Goal: Information Seeking & Learning: Learn about a topic

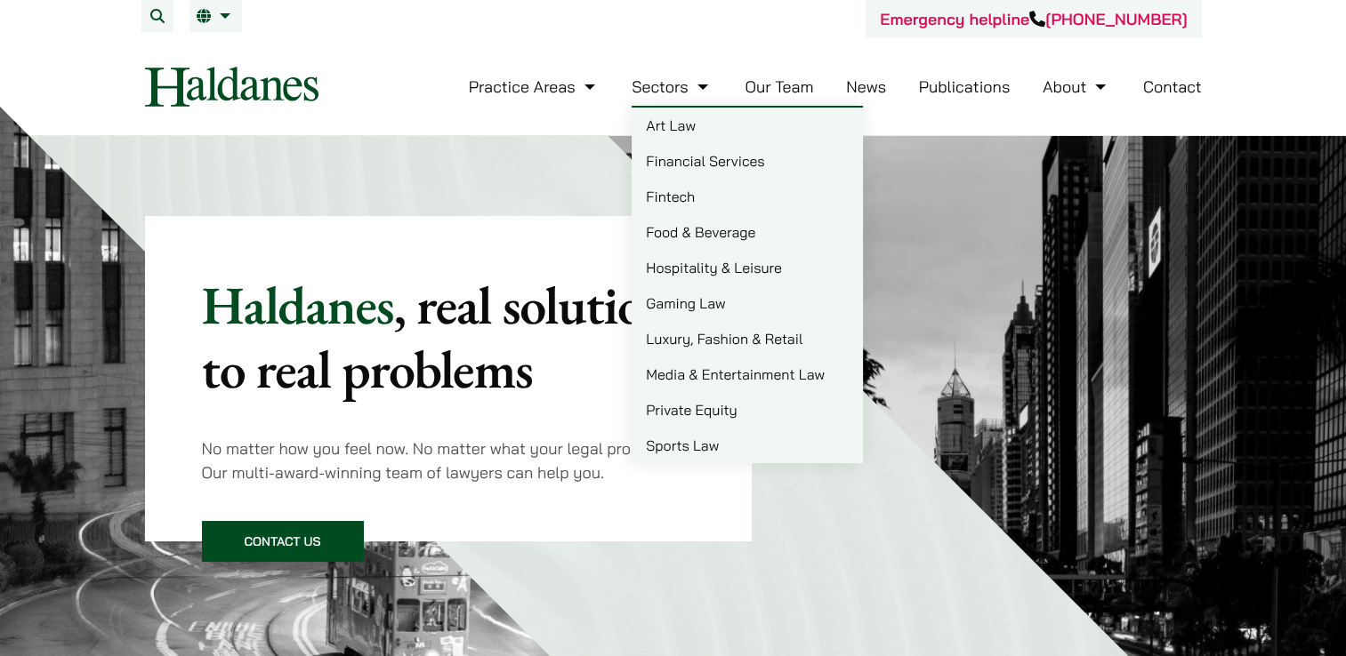
click at [728, 230] on link "Food & Beverage" at bounding box center [747, 232] width 231 height 36
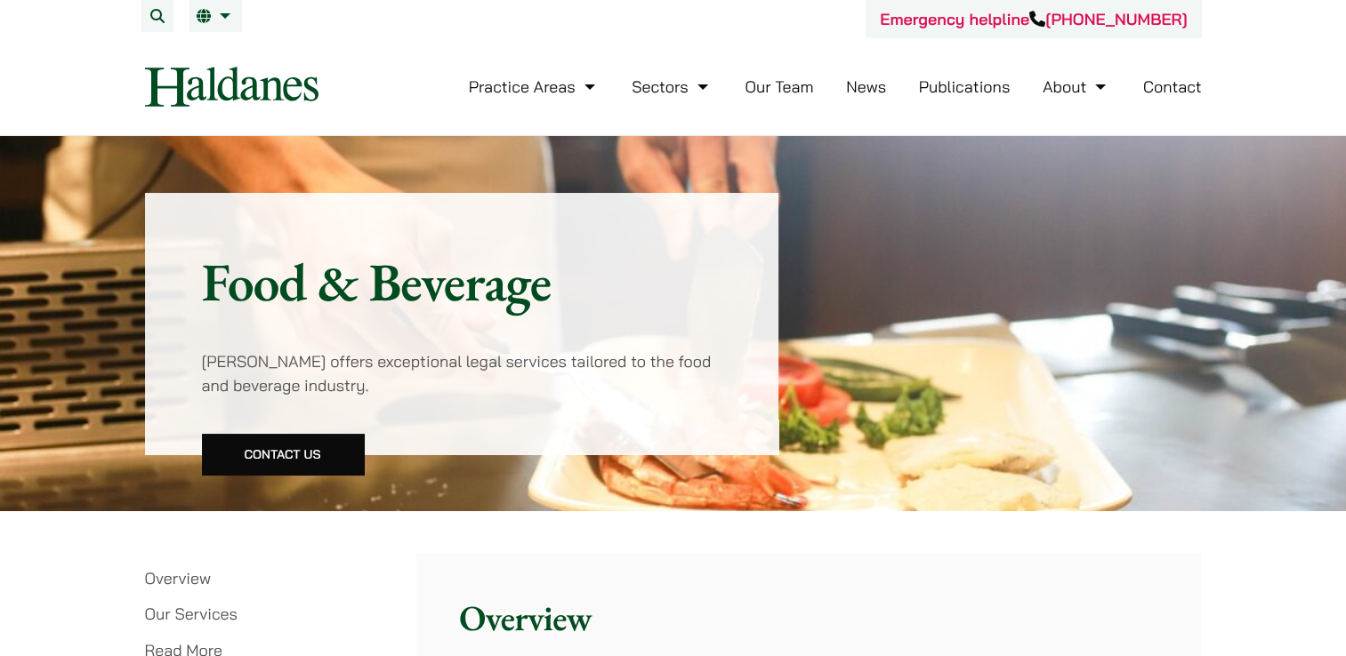
click at [226, 48] on nav "Practice Areas Antitrust and Competition Law Civil Litigation & Dispute Resolut…" at bounding box center [673, 86] width 1057 height 97
click at [205, 45] on span "繁" at bounding box center [211, 52] width 14 height 18
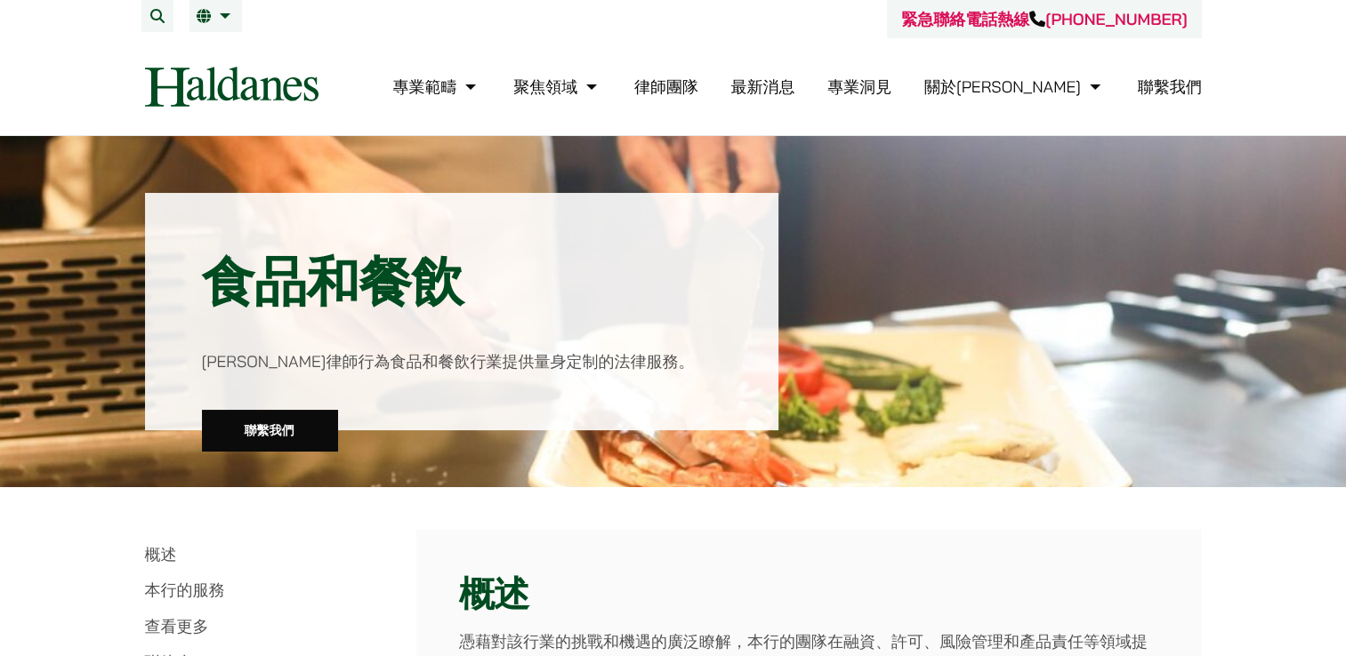
click at [698, 87] on link "律師團隊" at bounding box center [666, 86] width 64 height 20
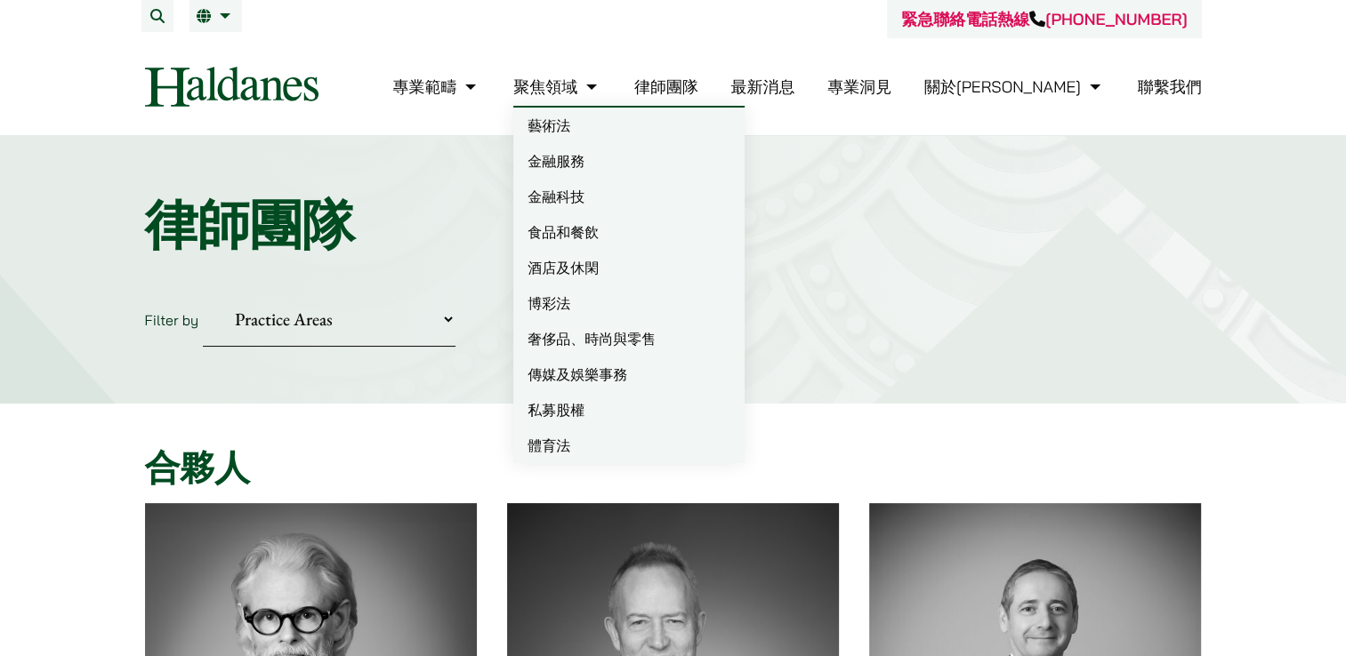
click at [661, 266] on link "酒店及休閑" at bounding box center [628, 268] width 231 height 36
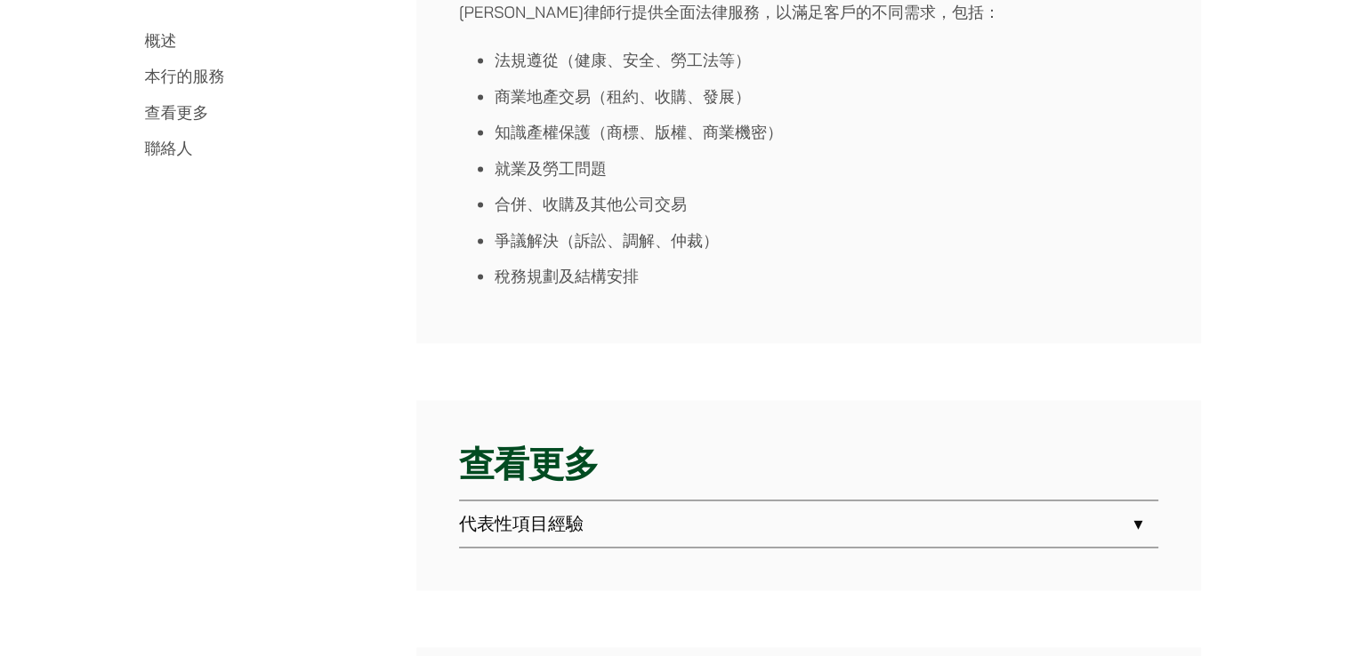
scroll to position [2757, 0]
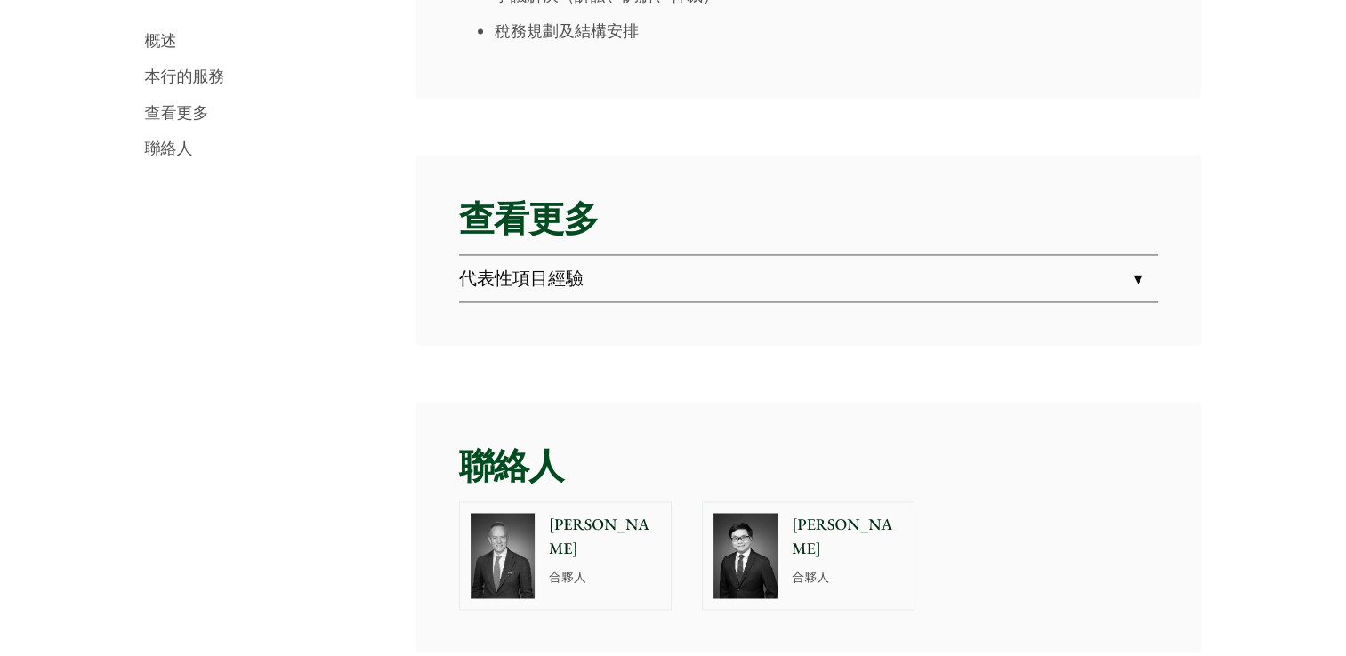
click at [786, 262] on link "代表性項目經驗" at bounding box center [808, 278] width 699 height 46
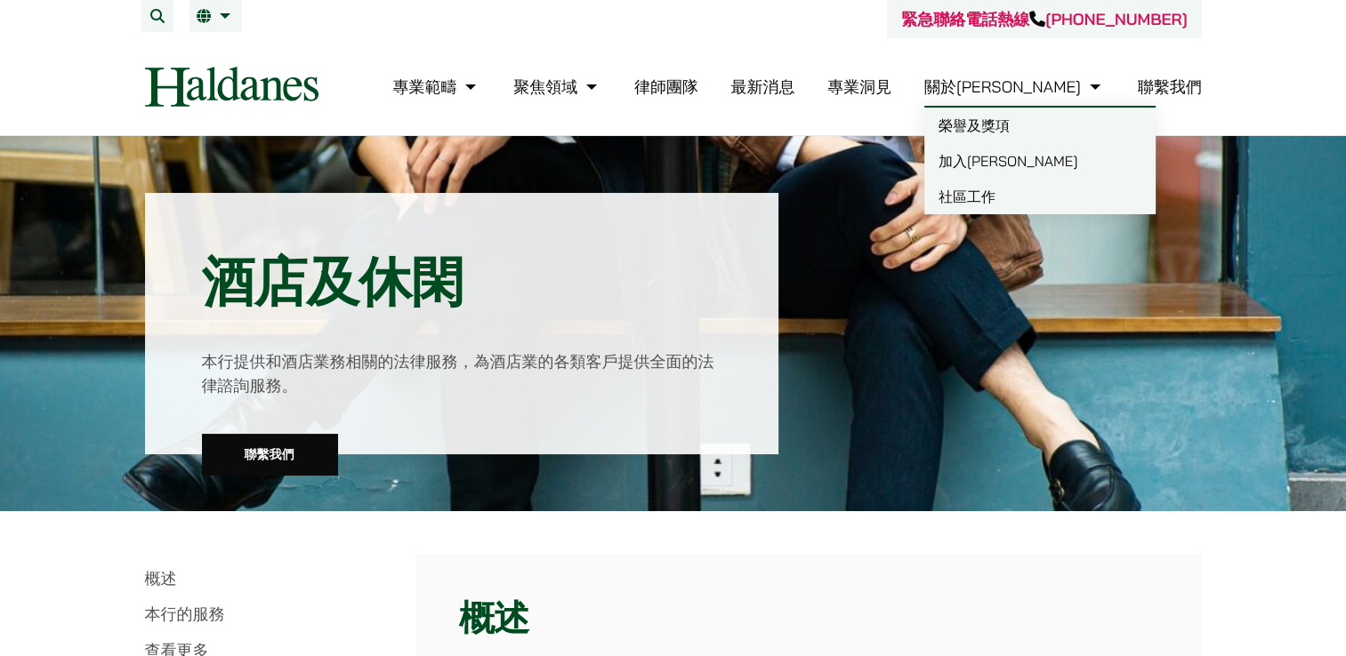
click at [1056, 132] on link "榮譽及獎項" at bounding box center [1039, 126] width 231 height 36
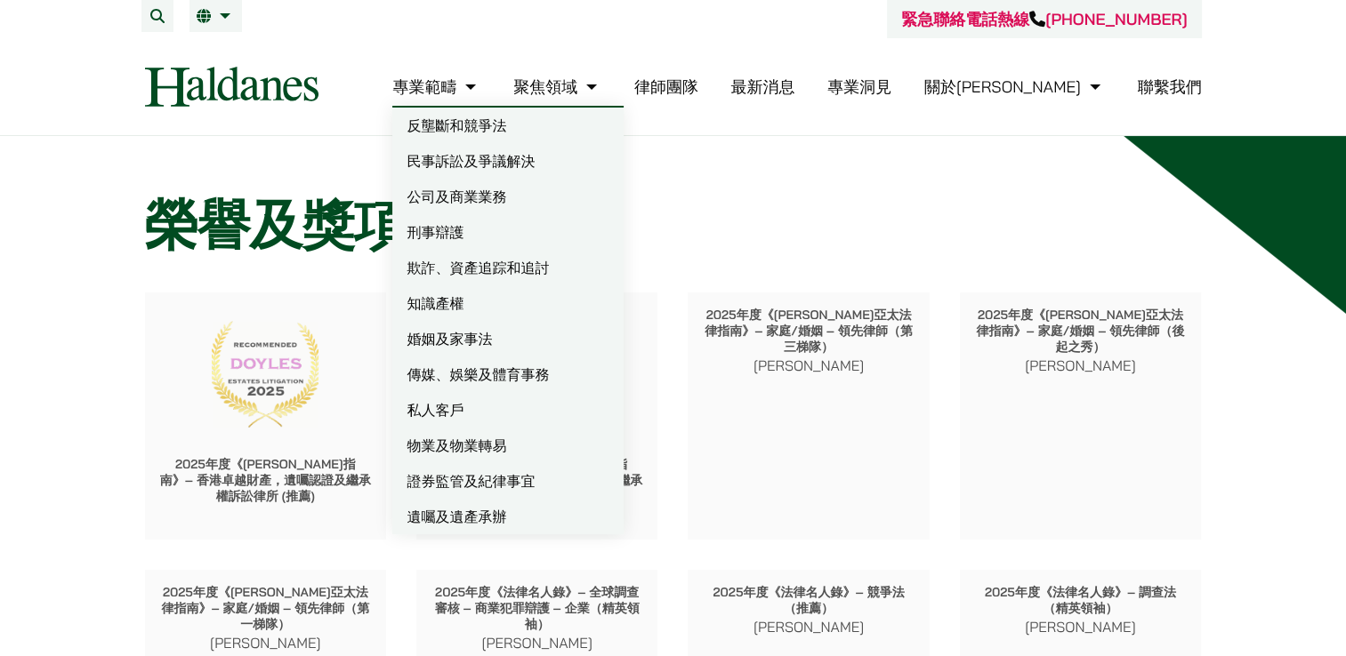
click at [537, 423] on link "私人客戶" at bounding box center [507, 410] width 231 height 36
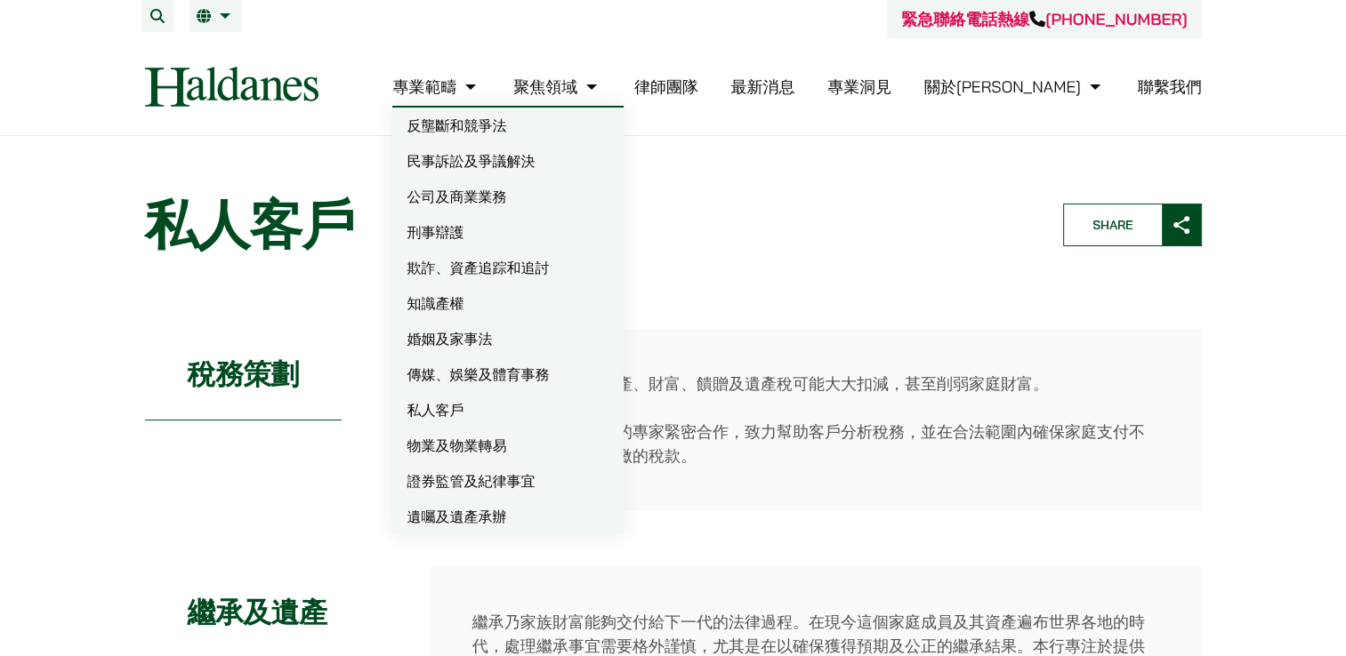
click at [554, 277] on link "欺詐、資產追踪和追討" at bounding box center [507, 268] width 231 height 36
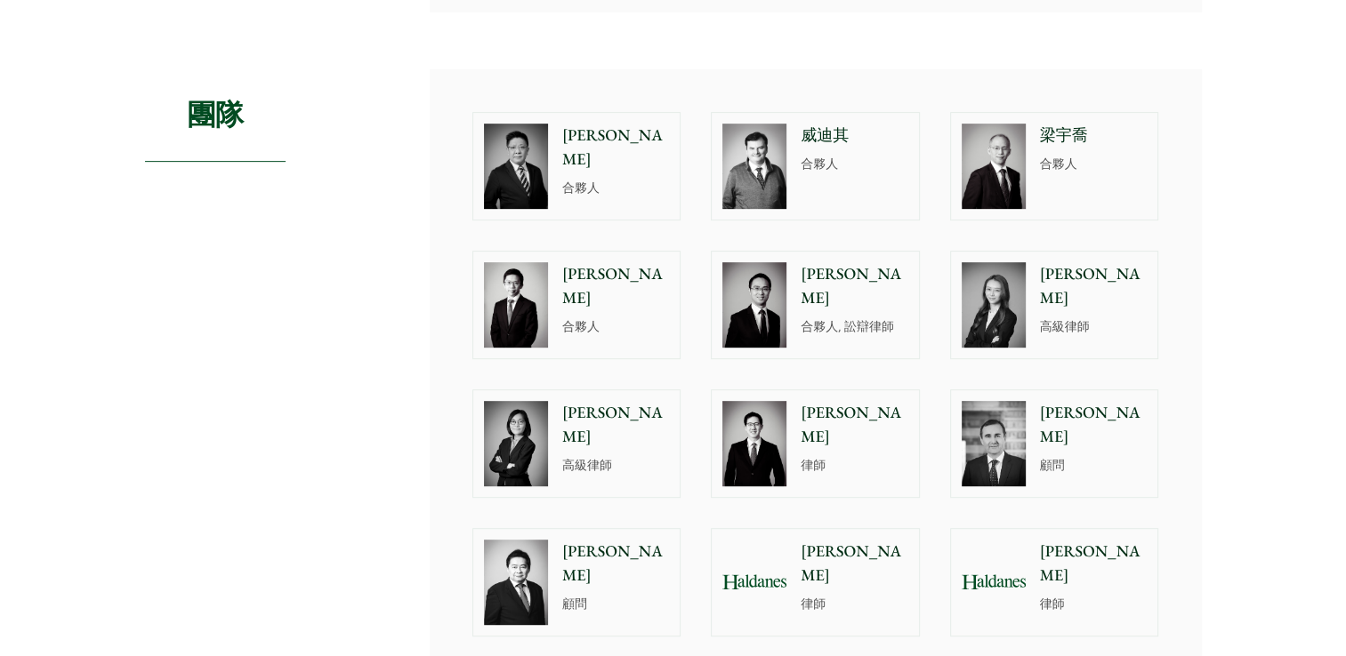
scroll to position [1156, 0]
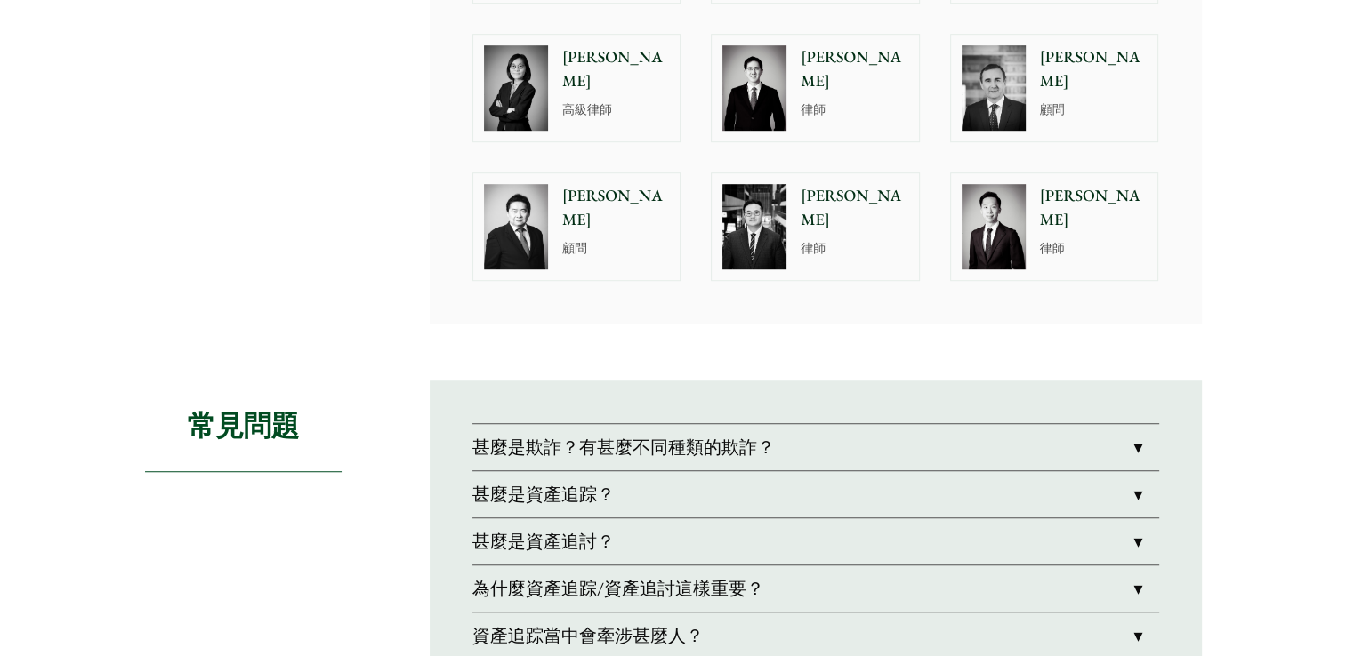
click at [826, 499] on link "甚麼是資產追踪？" at bounding box center [815, 494] width 687 height 46
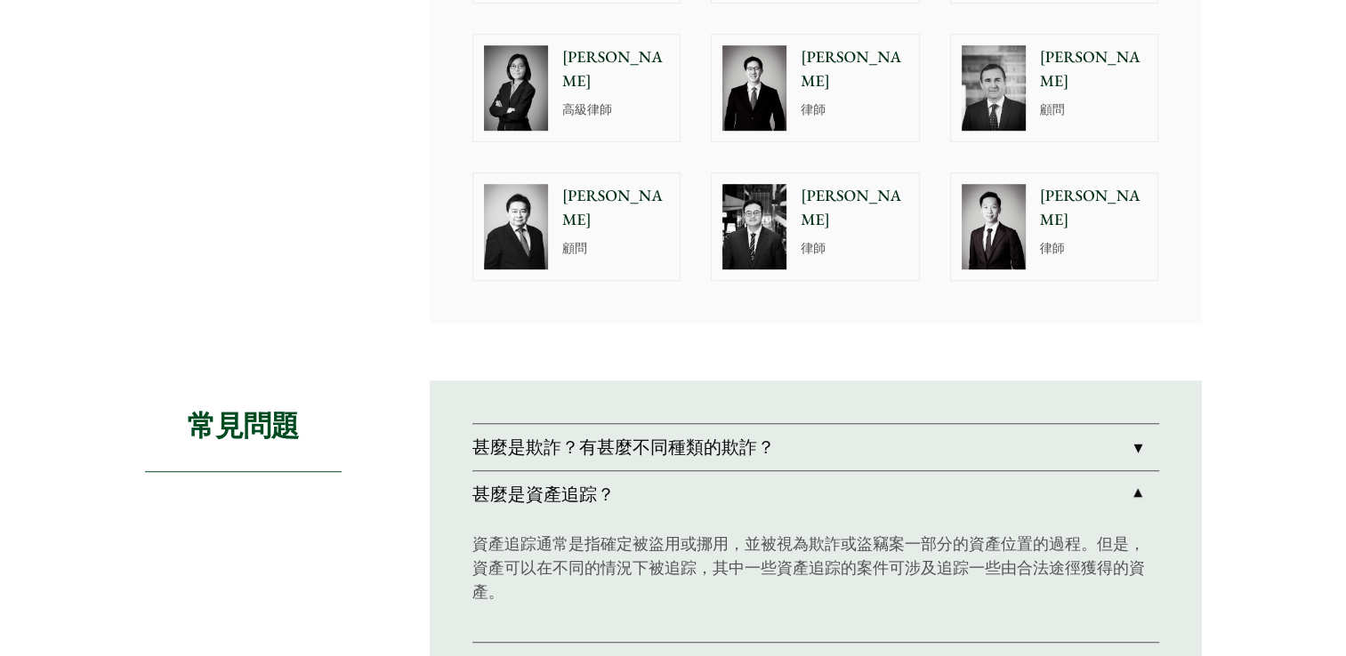
click at [830, 494] on link "甚麼是資產追踪？" at bounding box center [815, 494] width 687 height 46
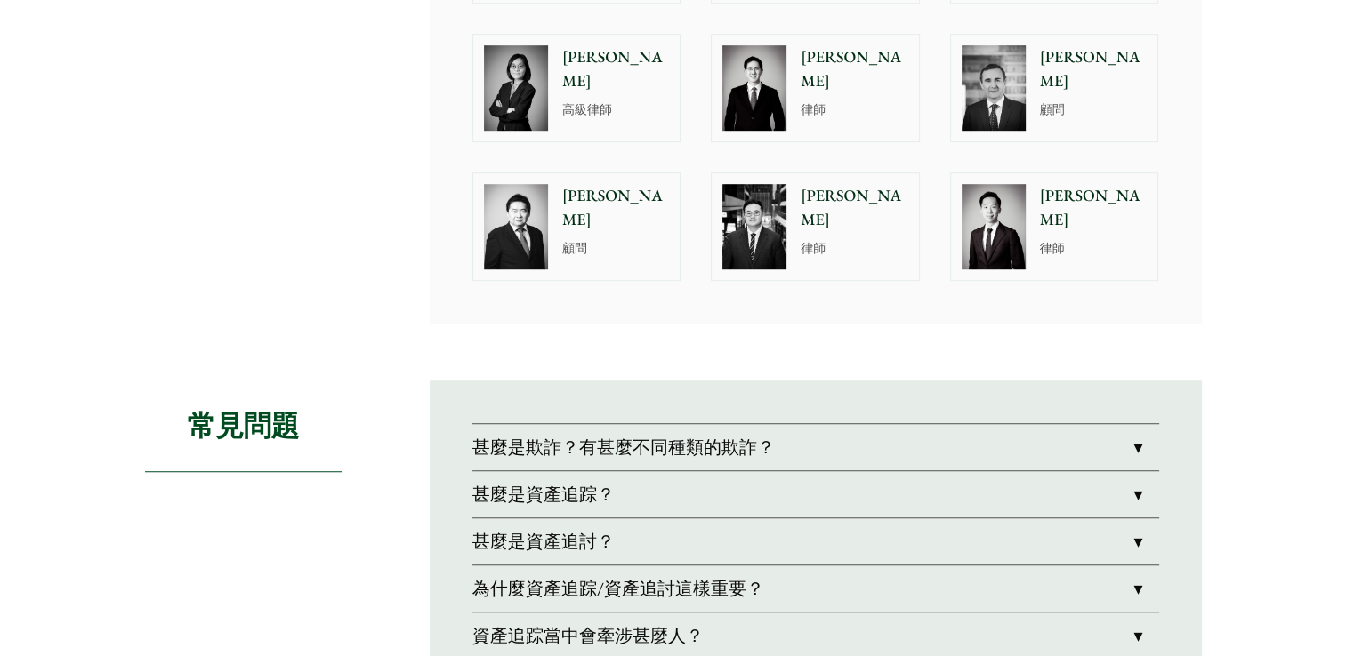
click at [857, 443] on link "甚麼是欺詐？有甚麼不同種類的欺詐？" at bounding box center [815, 447] width 687 height 46
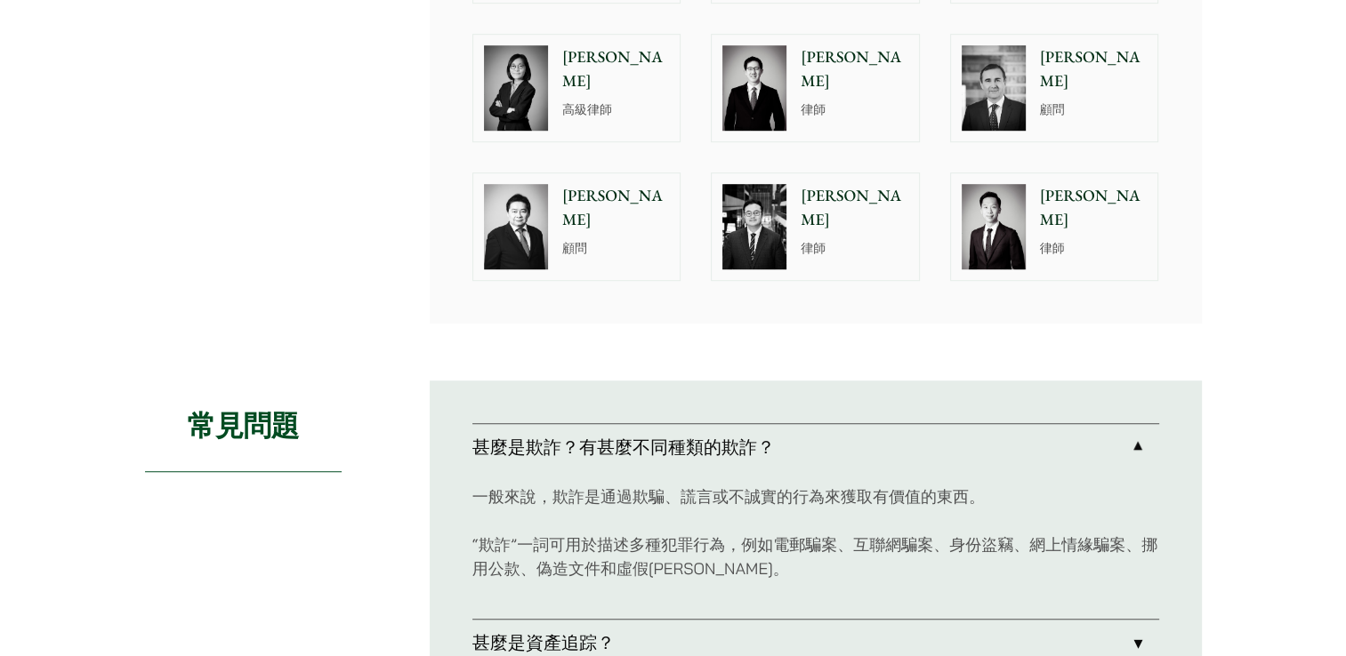
click at [857, 443] on link "甚麼是欺詐？有甚麼不同種類的欺詐？" at bounding box center [815, 447] width 687 height 46
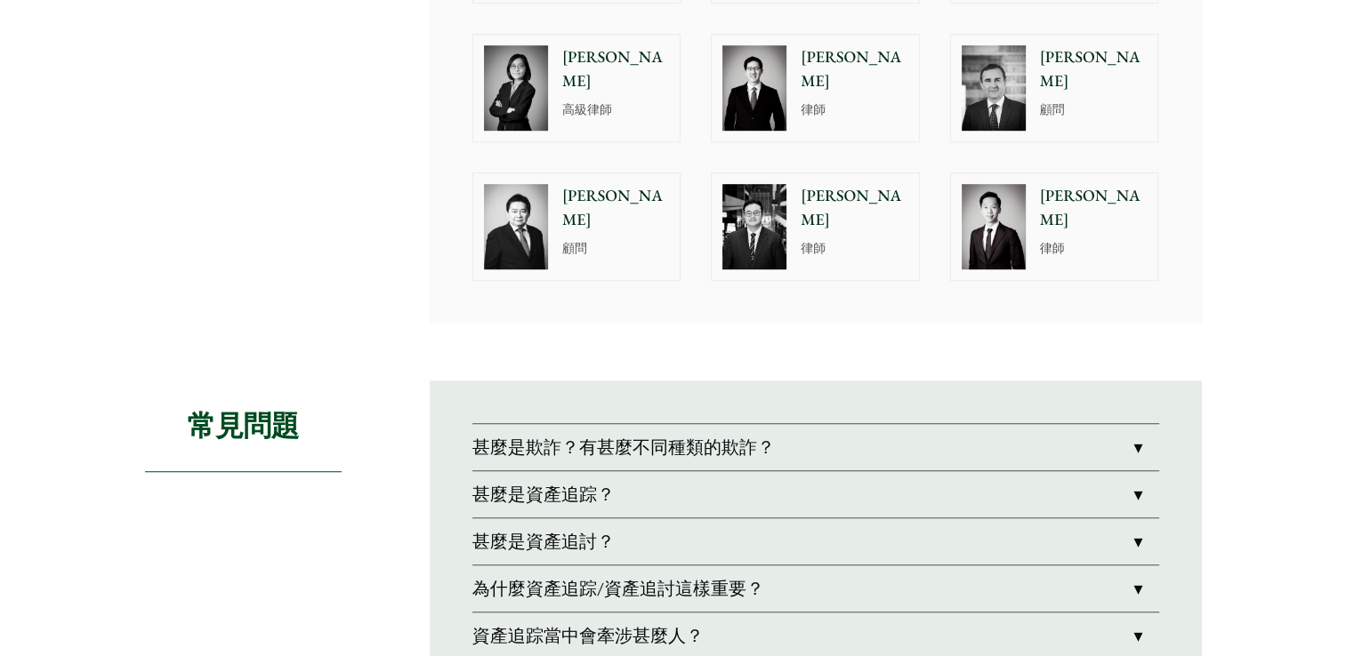
click at [817, 541] on link "甚麼是資產追討？" at bounding box center [815, 542] width 687 height 46
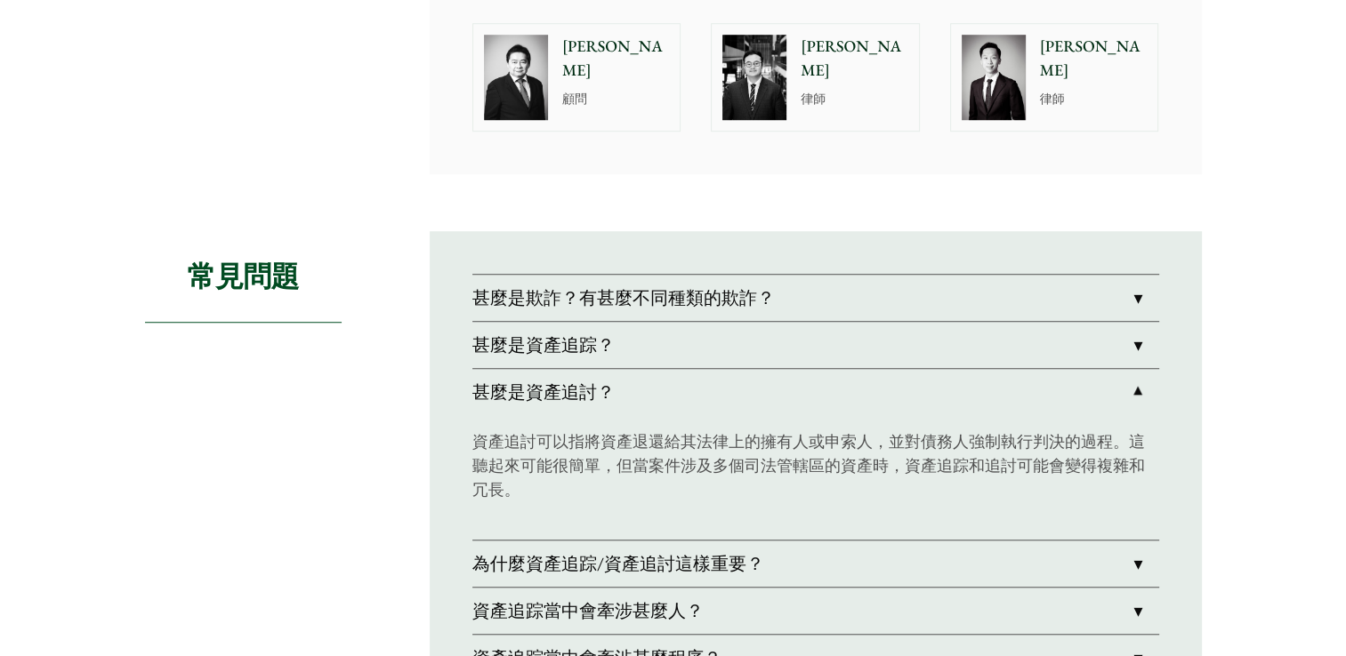
scroll to position [1334, 0]
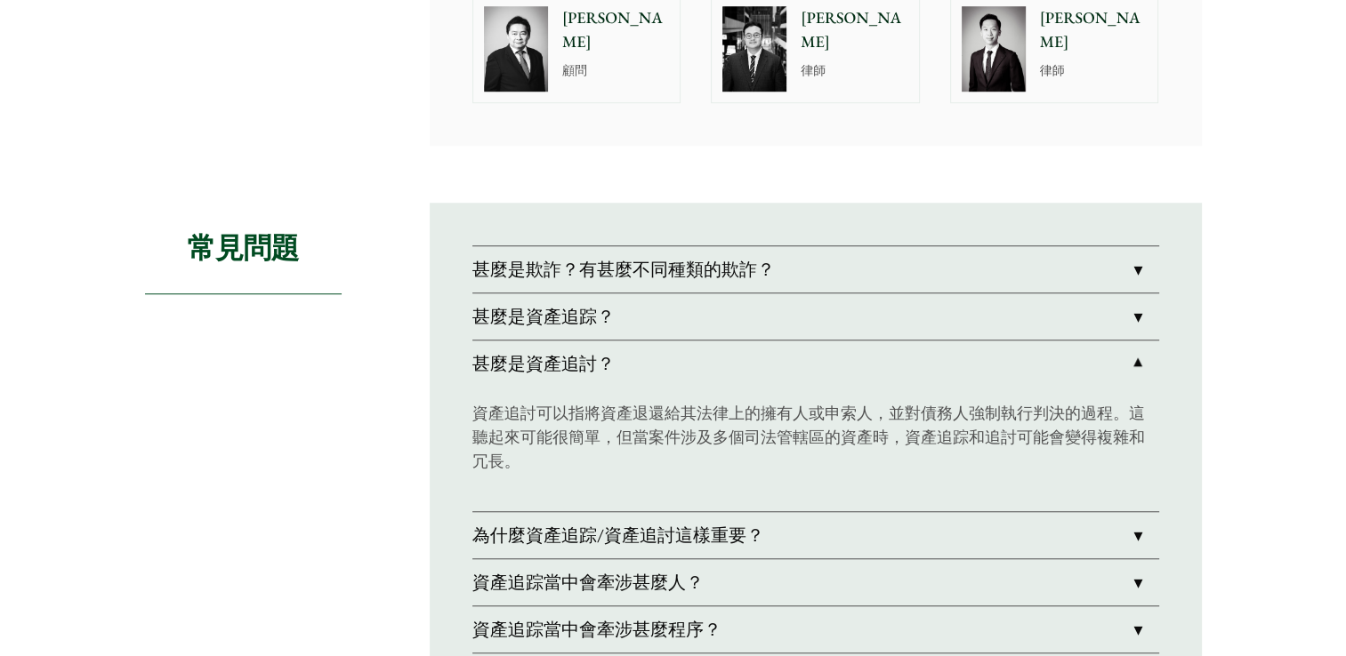
click at [835, 374] on link "甚麼是資產追討？" at bounding box center [815, 364] width 687 height 46
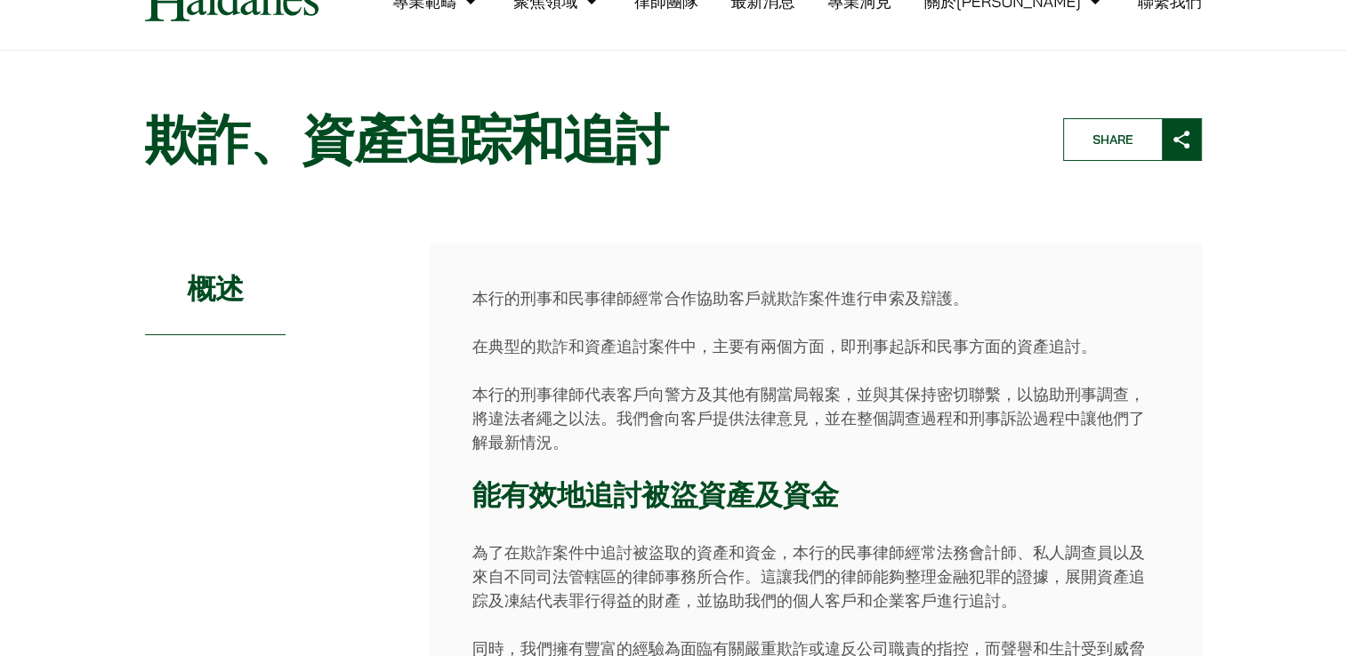
scroll to position [0, 0]
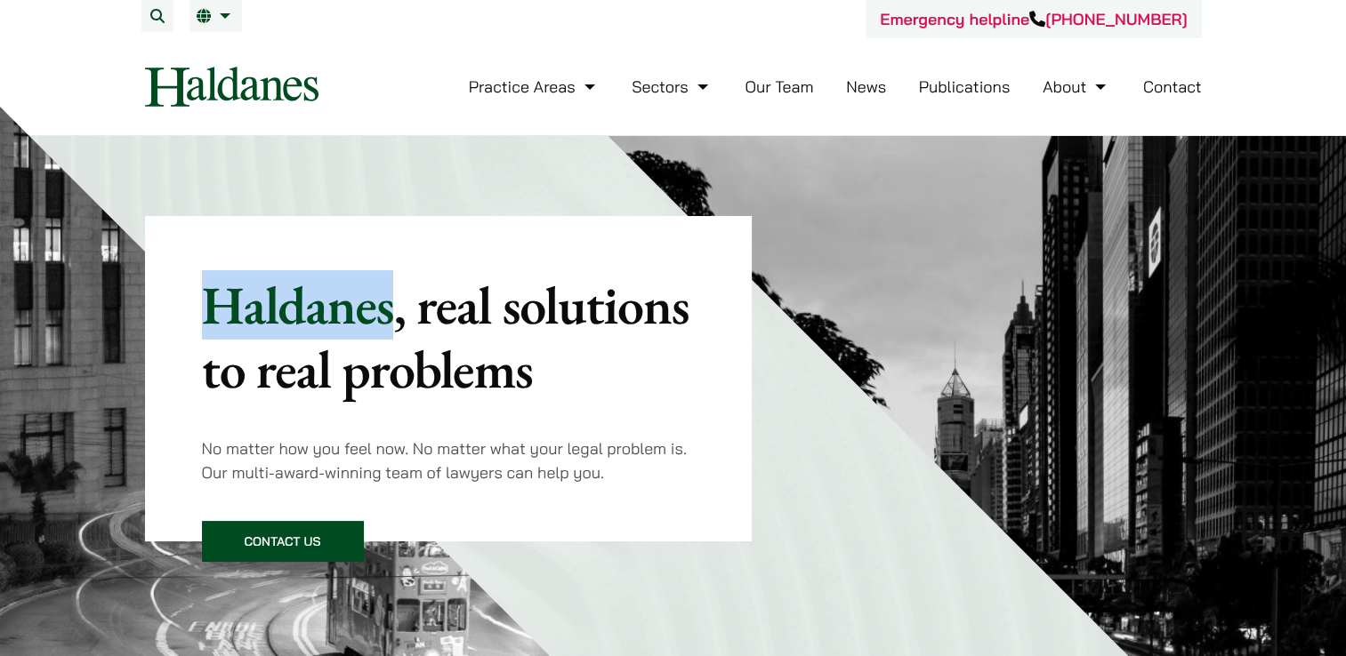
drag, startPoint x: 391, startPoint y: 313, endPoint x: 171, endPoint y: 301, distance: 220.9
click at [171, 301] on div "Haldanes , real solutions to real problems No matter how you feel now. No matte…" at bounding box center [449, 379] width 608 height 326
copy p "Haldanes"
